Goal: Navigation & Orientation: Find specific page/section

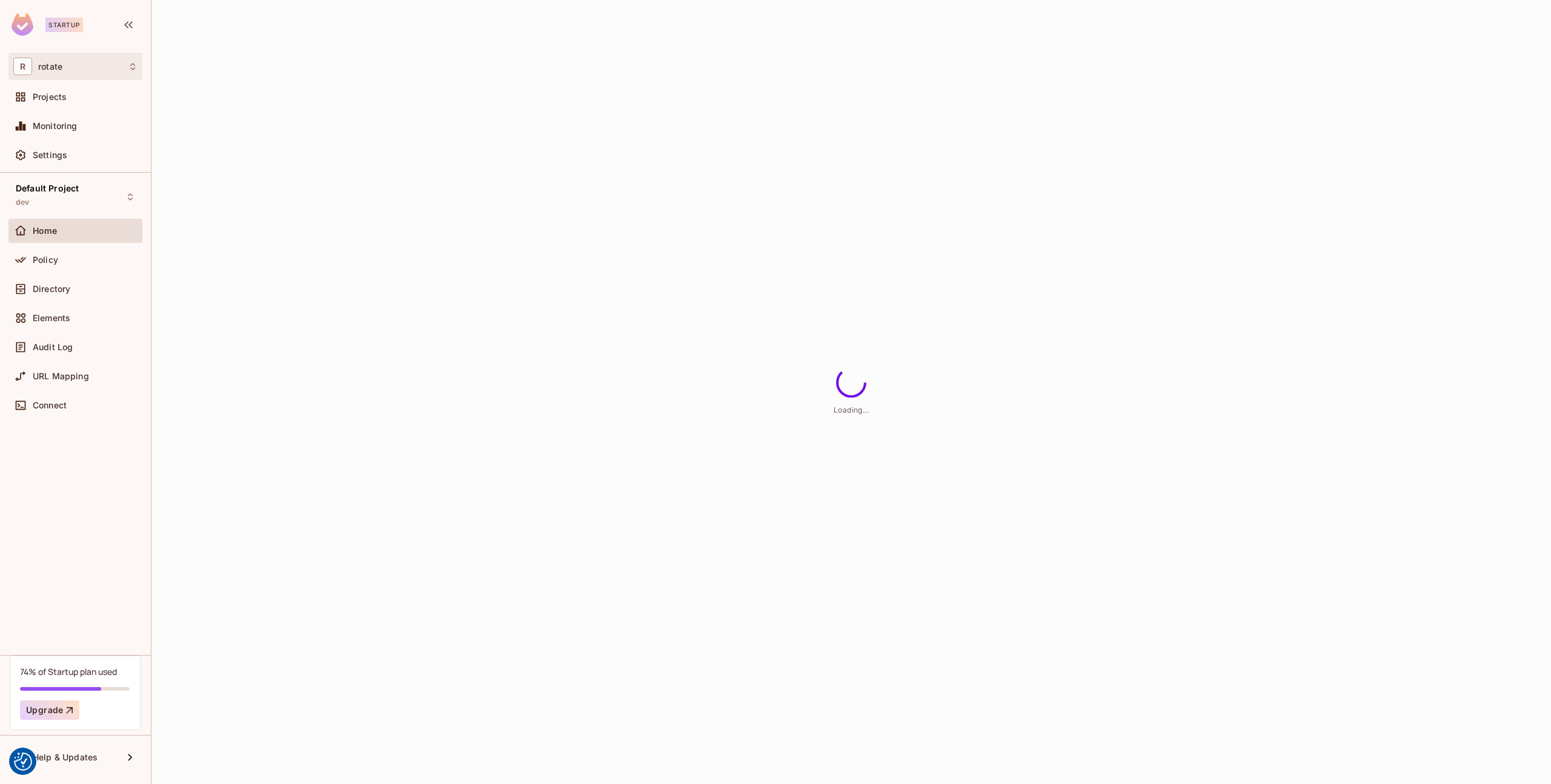
click at [92, 63] on div "R rotate" at bounding box center [75, 66] width 124 height 17
click at [92, 63] on div at bounding box center [775, 392] width 1551 height 784
click at [103, 228] on div "Home" at bounding box center [84, 231] width 105 height 10
click at [106, 131] on div "Monitoring" at bounding box center [75, 125] width 124 height 14
